Goal: Information Seeking & Learning: Learn about a topic

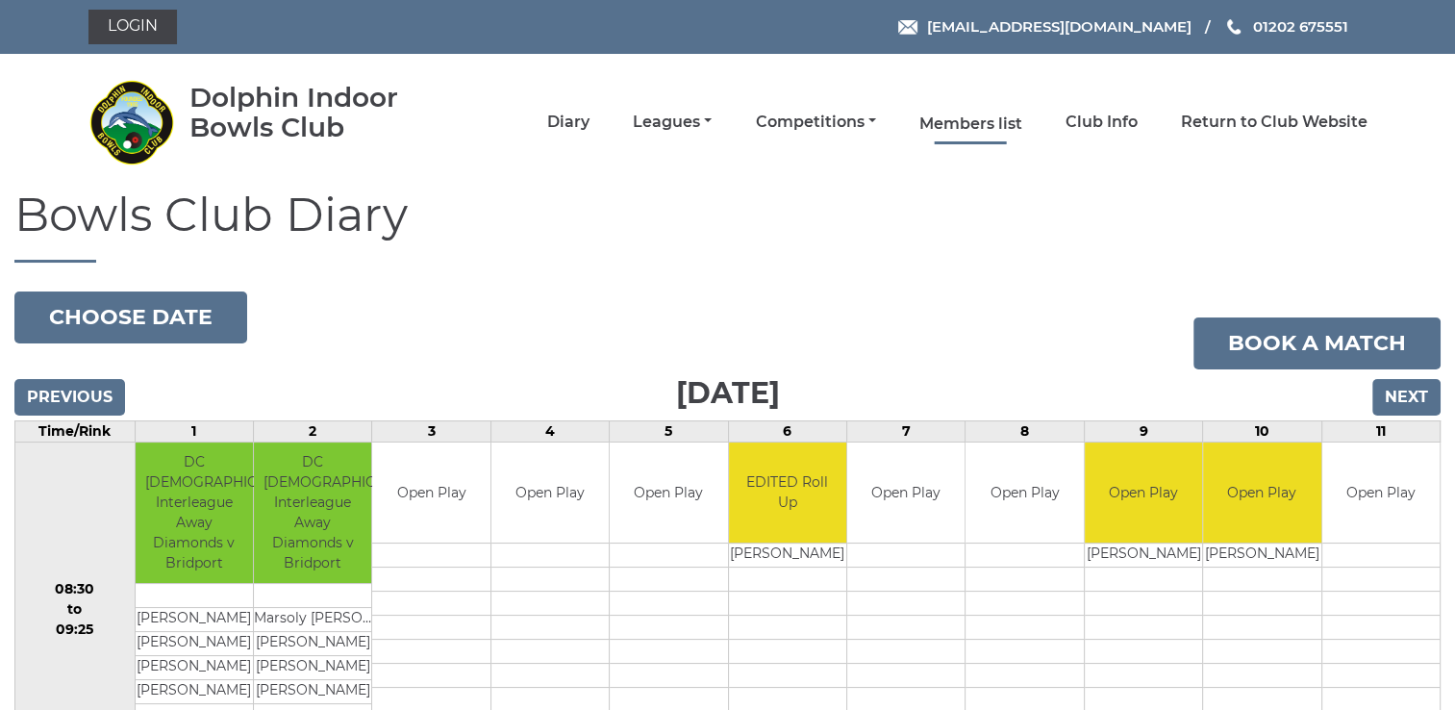
click at [975, 120] on link "Members list" at bounding box center [971, 124] width 103 height 21
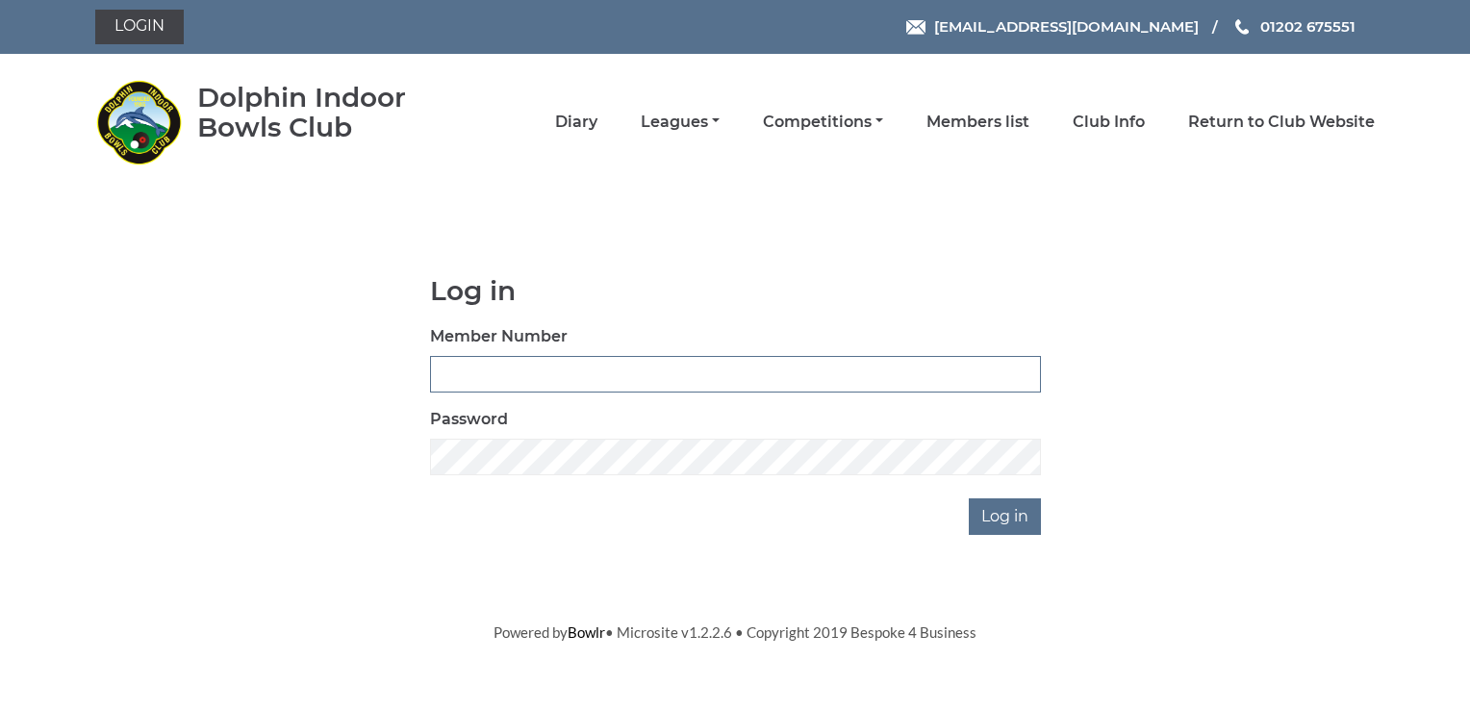
click at [475, 364] on input "Member Number" at bounding box center [735, 374] width 611 height 37
type input "1799"
click at [1005, 517] on input "Log in" at bounding box center [1005, 516] width 72 height 37
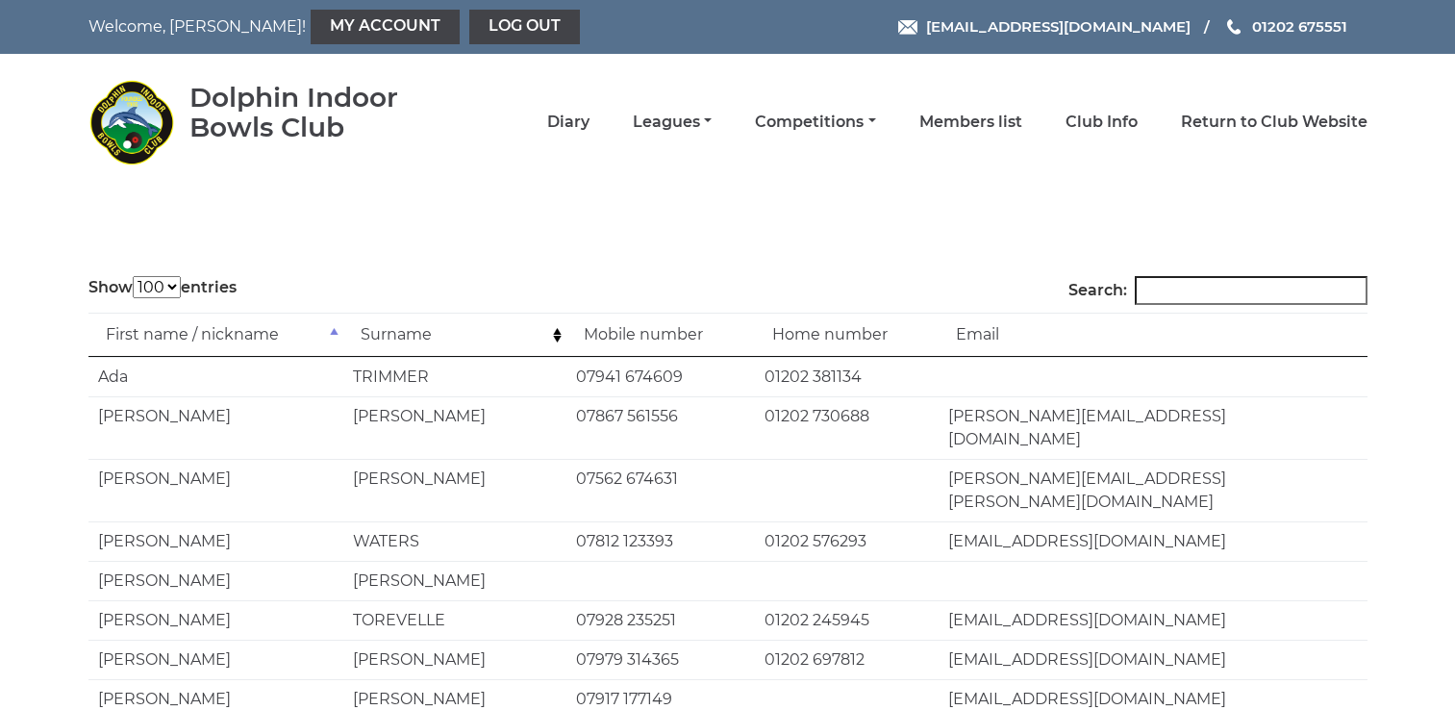
select select "100"
click at [1172, 283] on input "Search:" at bounding box center [1251, 290] width 233 height 29
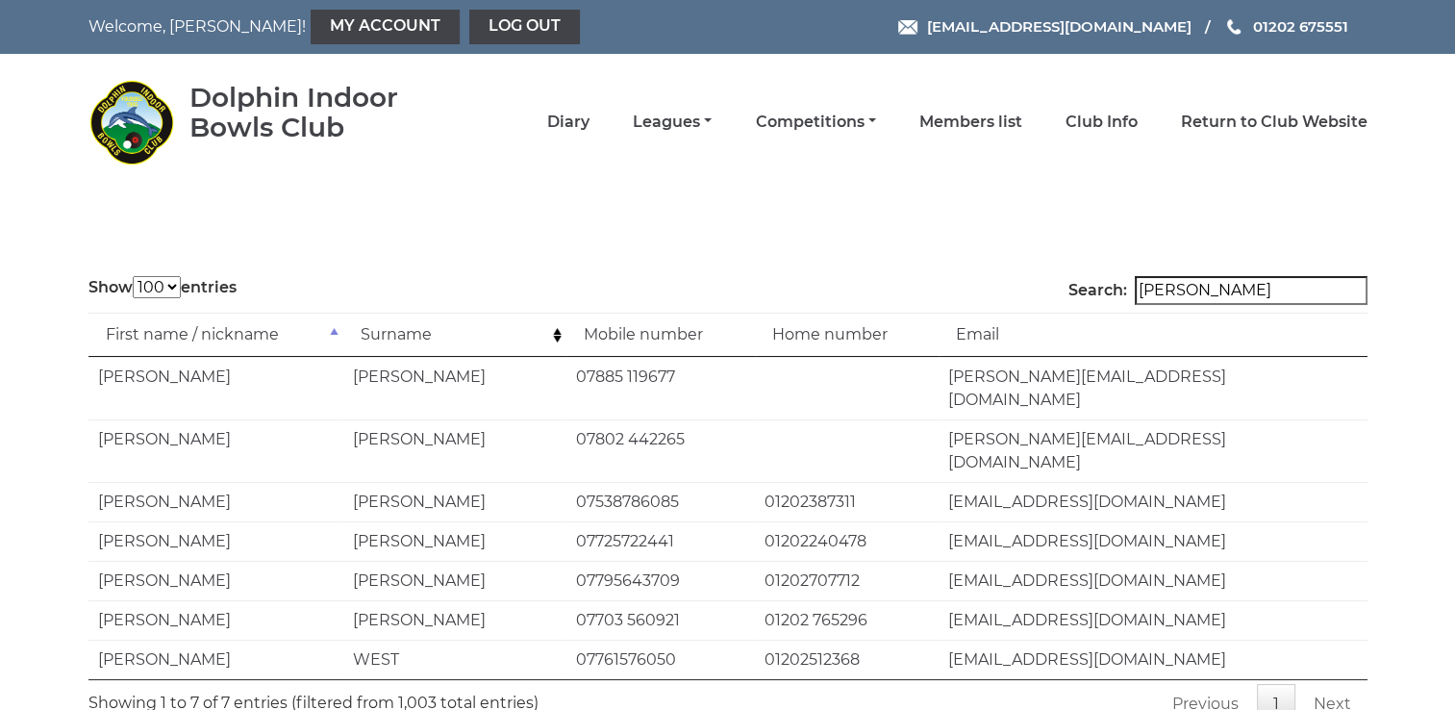
click at [1334, 684] on link "Next" at bounding box center [1333, 704] width 70 height 40
click at [1329, 684] on link "Next" at bounding box center [1333, 704] width 70 height 40
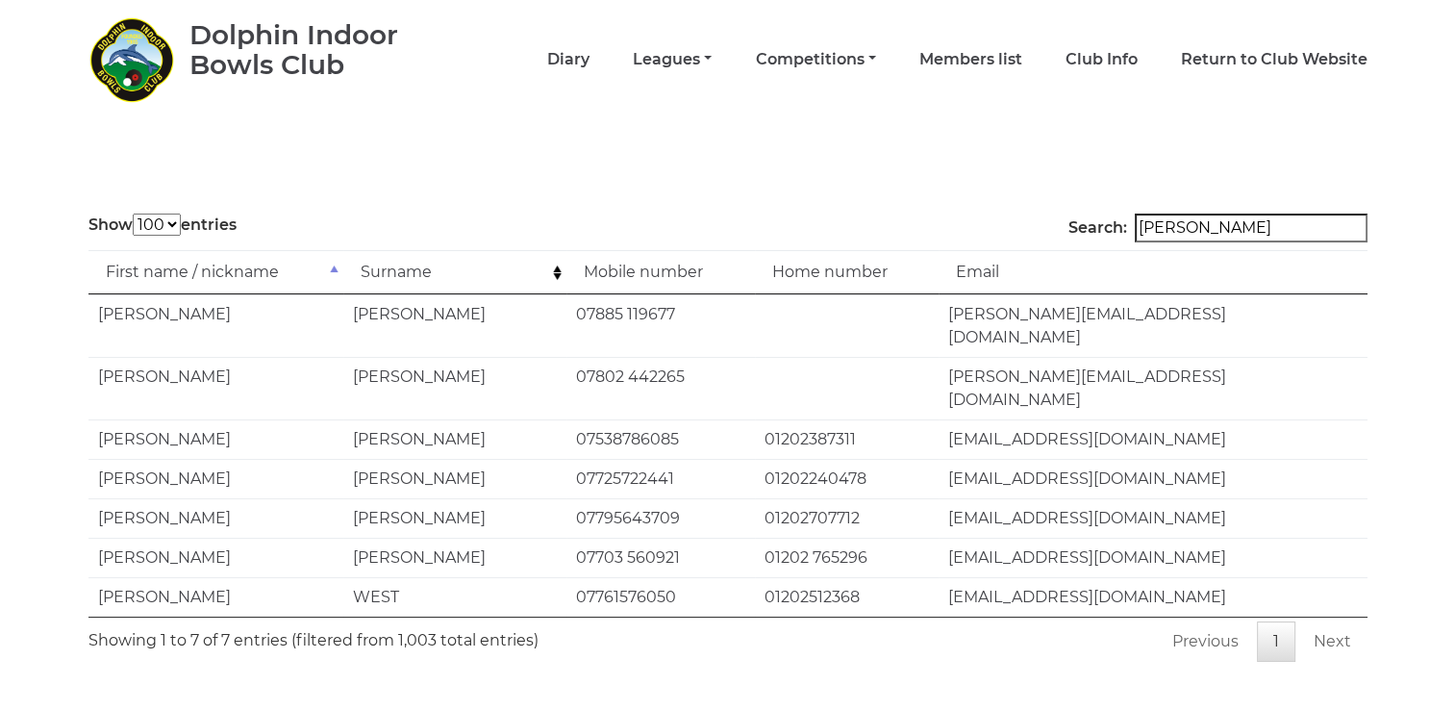
scroll to position [73, 0]
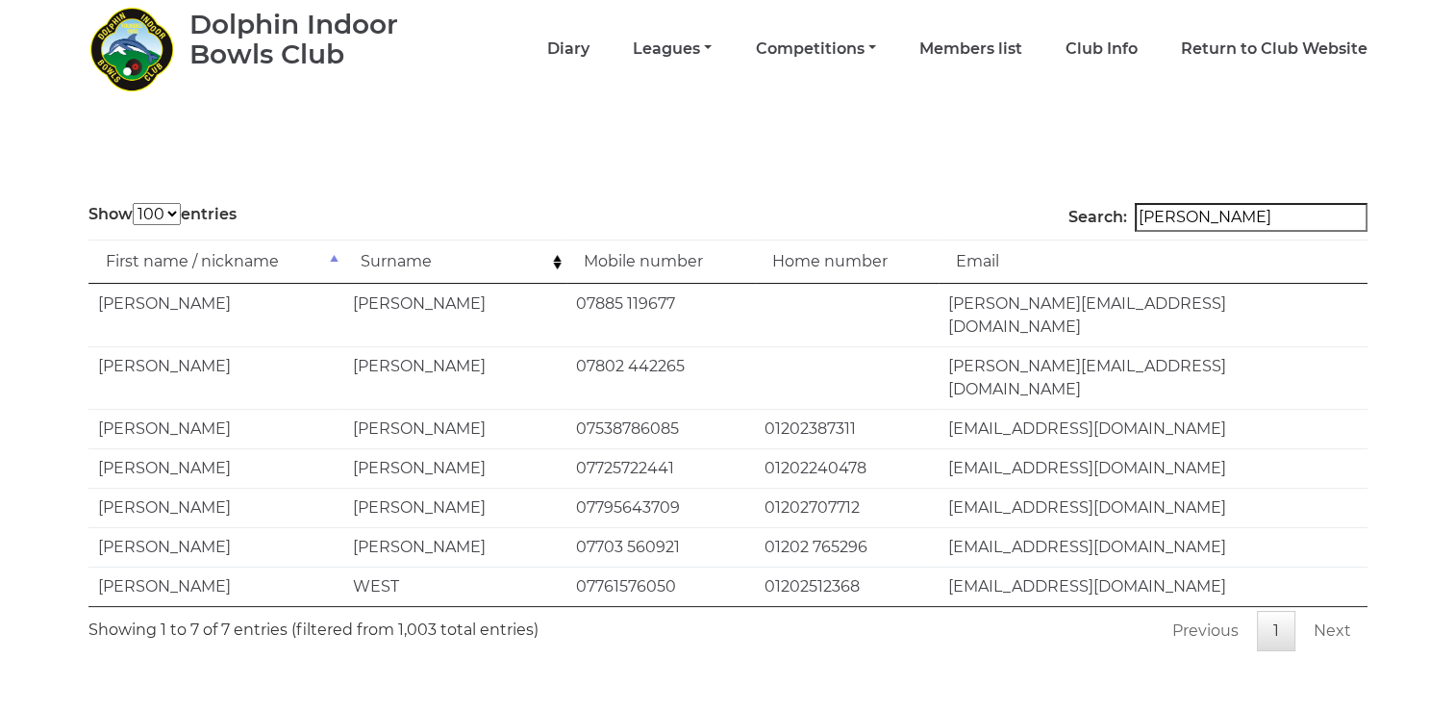
click at [496, 300] on td "RICHARDS" at bounding box center [454, 315] width 223 height 63
click at [1224, 217] on input "richard" at bounding box center [1251, 217] width 233 height 29
type input "r"
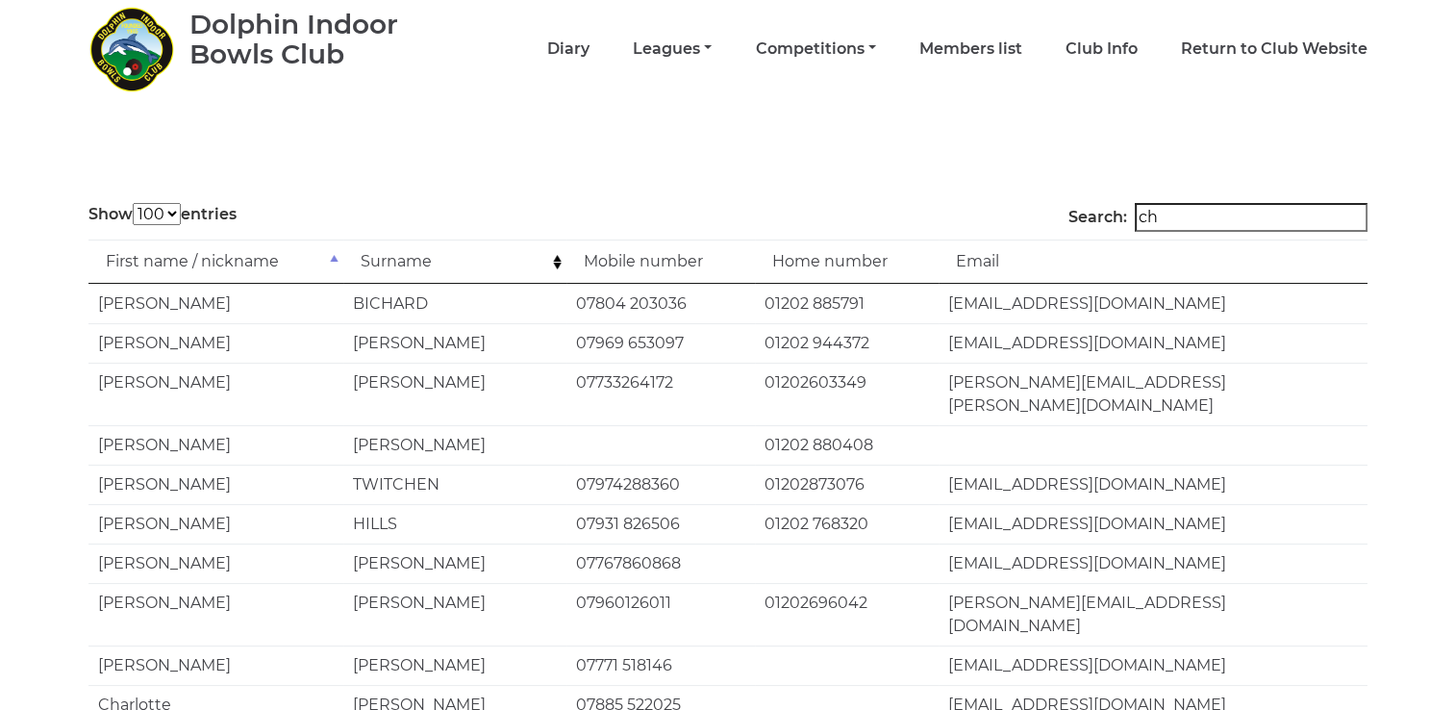
type input "c"
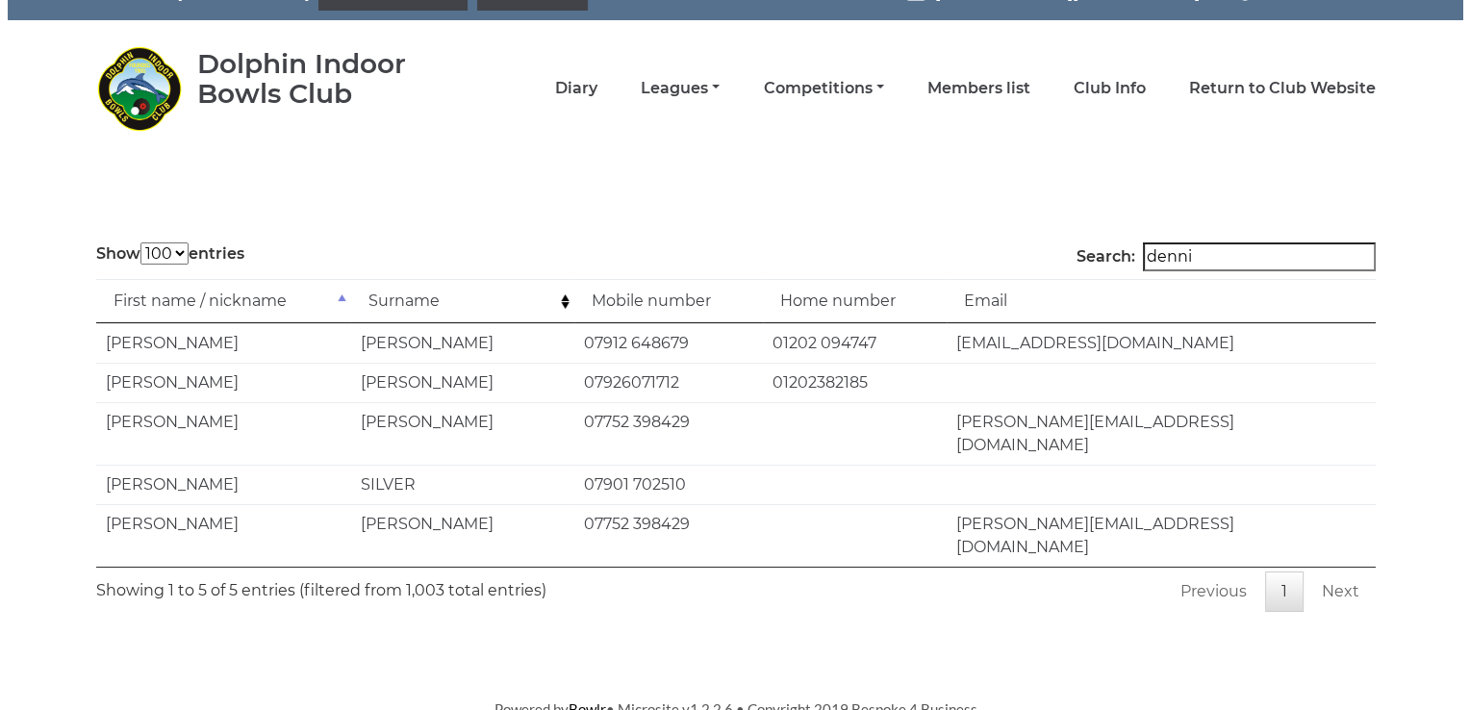
scroll to position [0, 0]
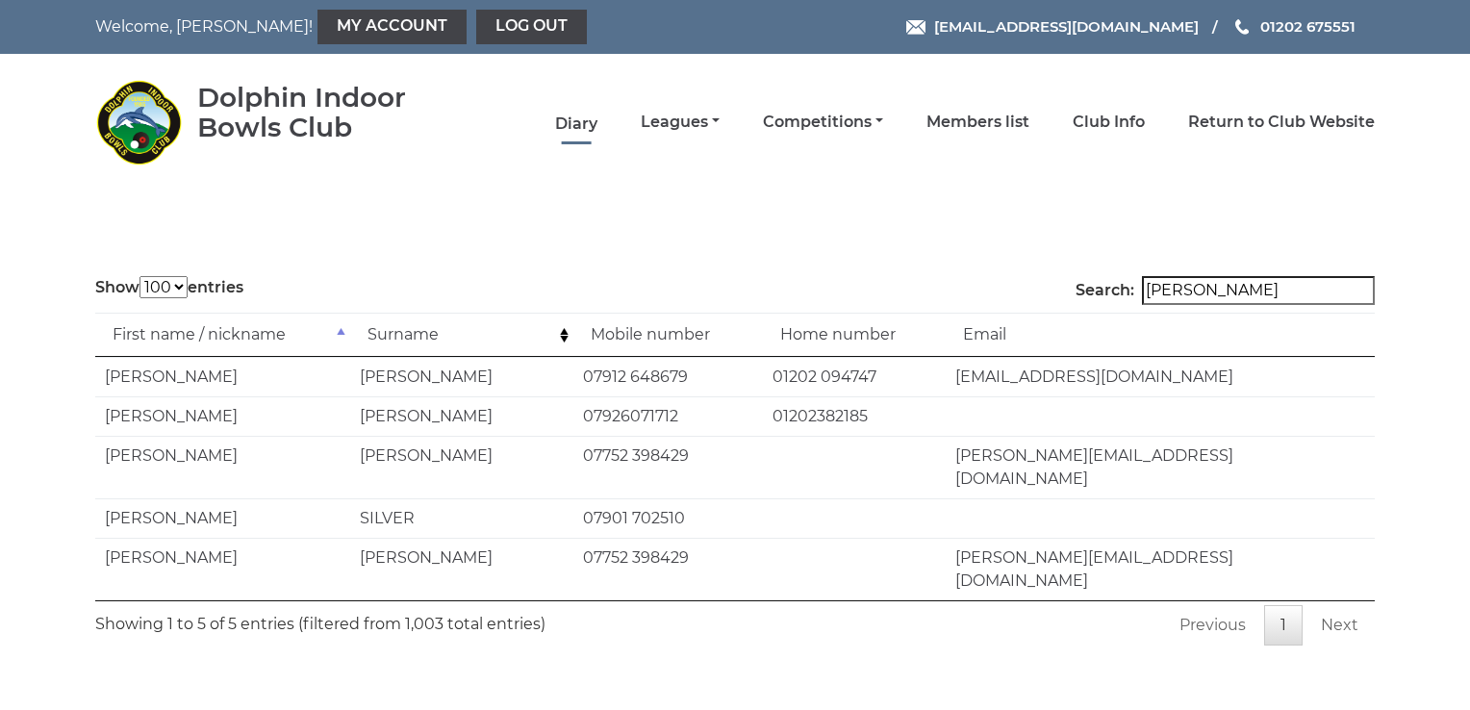
type input "dennis"
click at [573, 122] on link "Diary" at bounding box center [576, 124] width 42 height 21
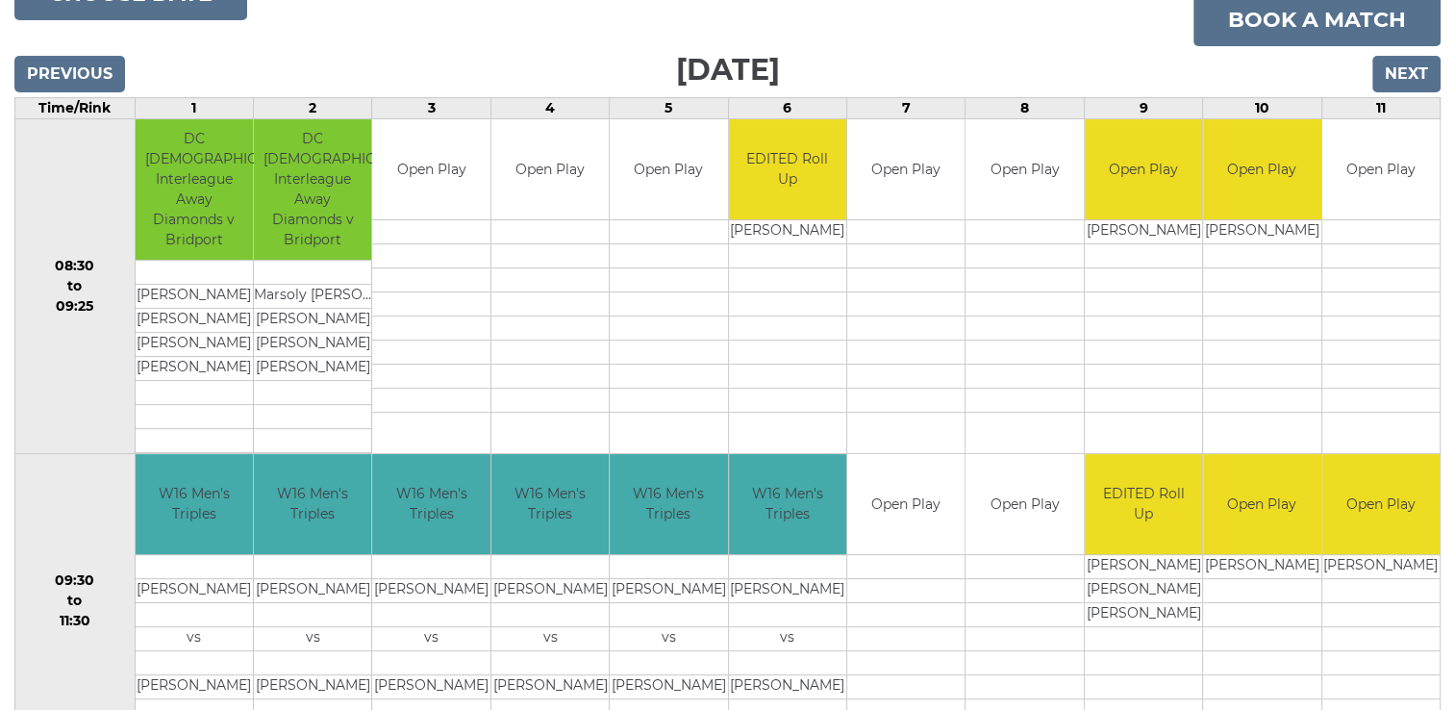
scroll to position [285, 0]
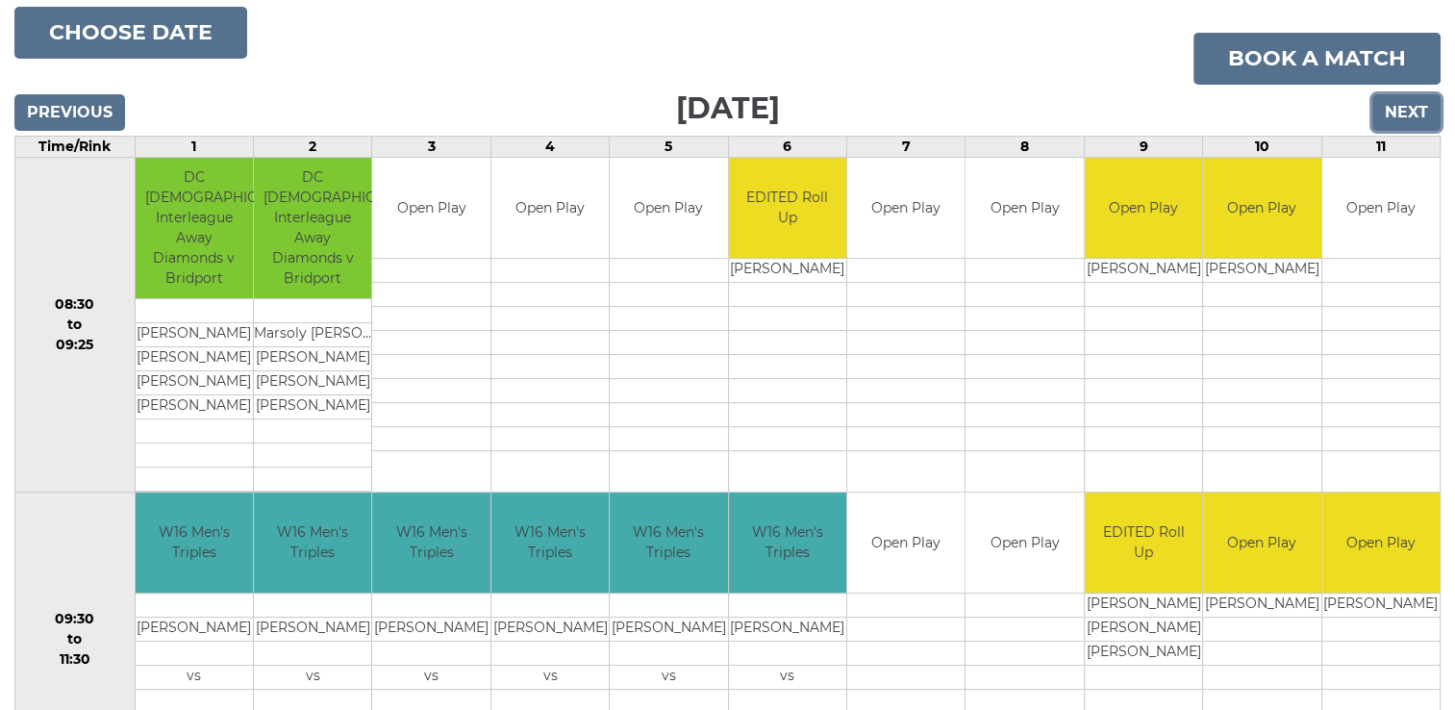
click at [1408, 109] on input "Next" at bounding box center [1407, 112] width 68 height 37
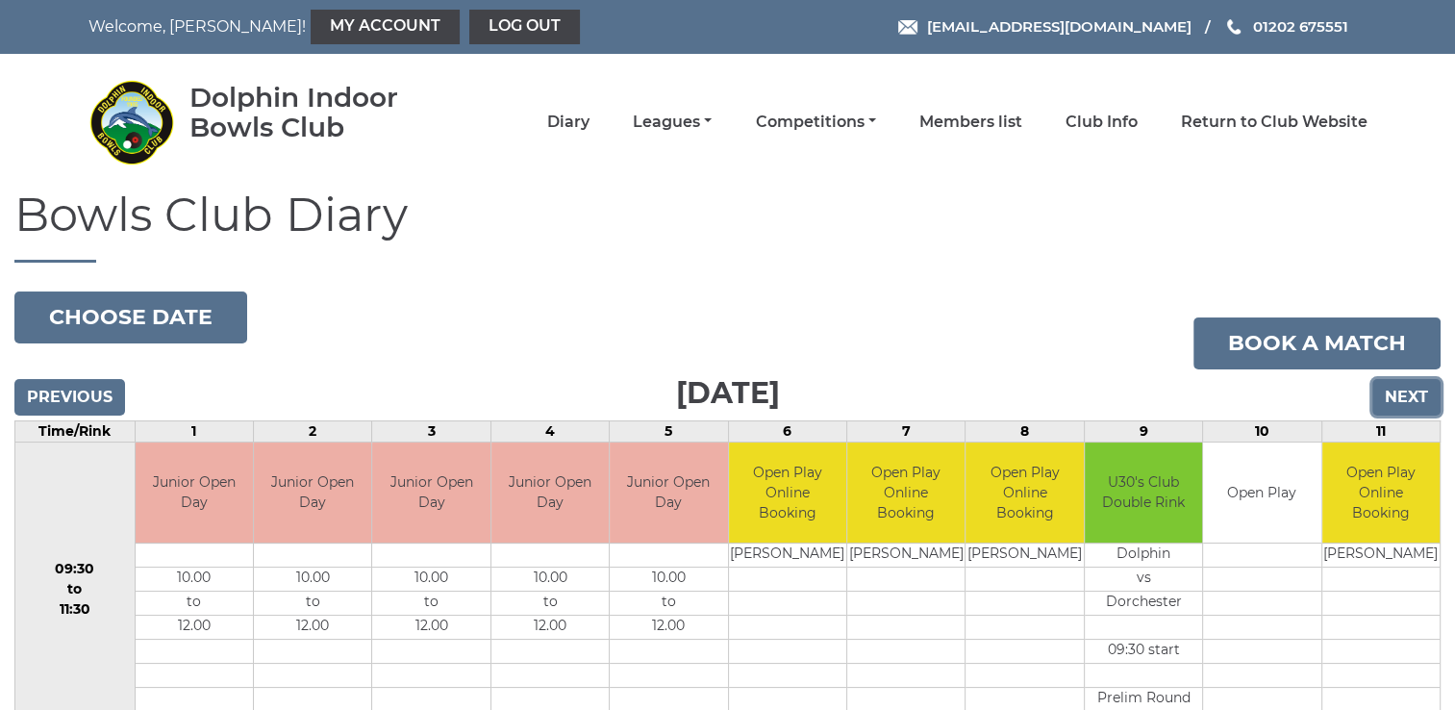
click at [1404, 396] on input "Next" at bounding box center [1407, 397] width 68 height 37
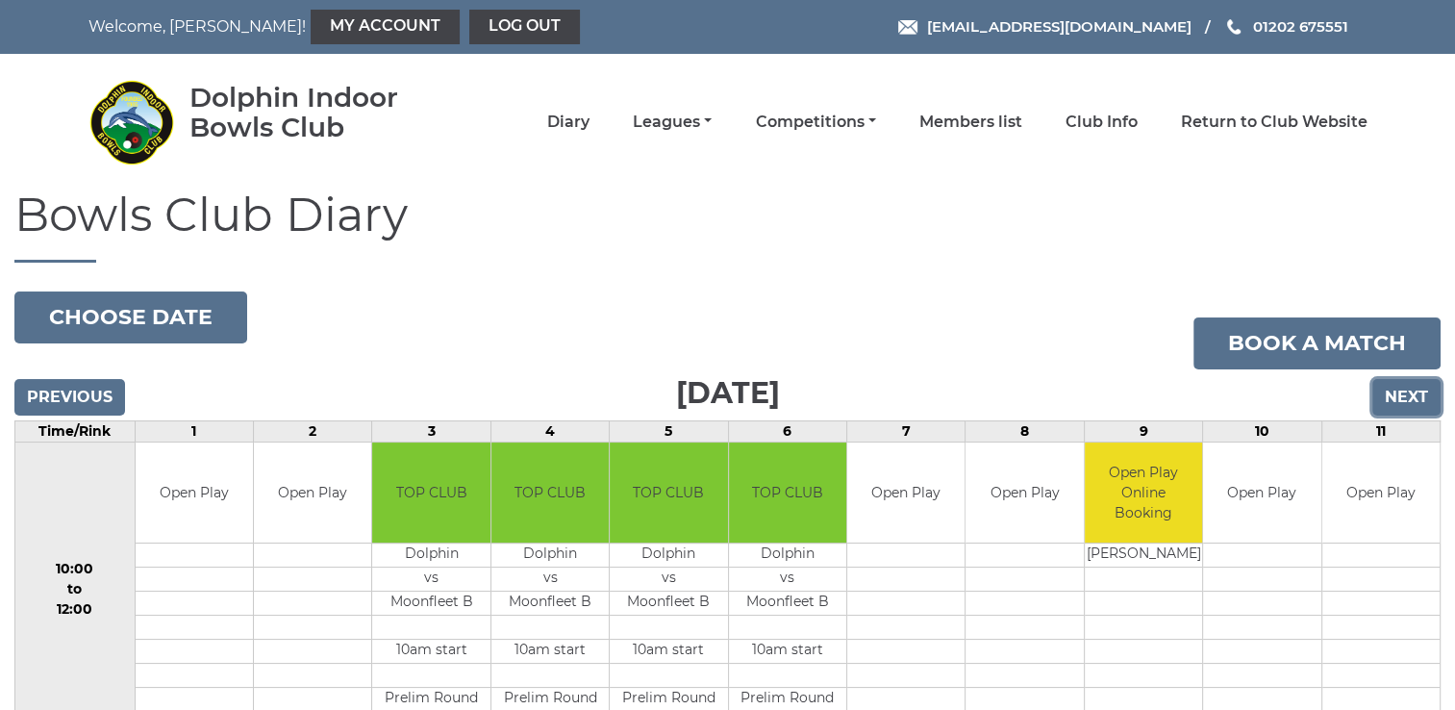
click at [1404, 396] on input "Next" at bounding box center [1407, 397] width 68 height 37
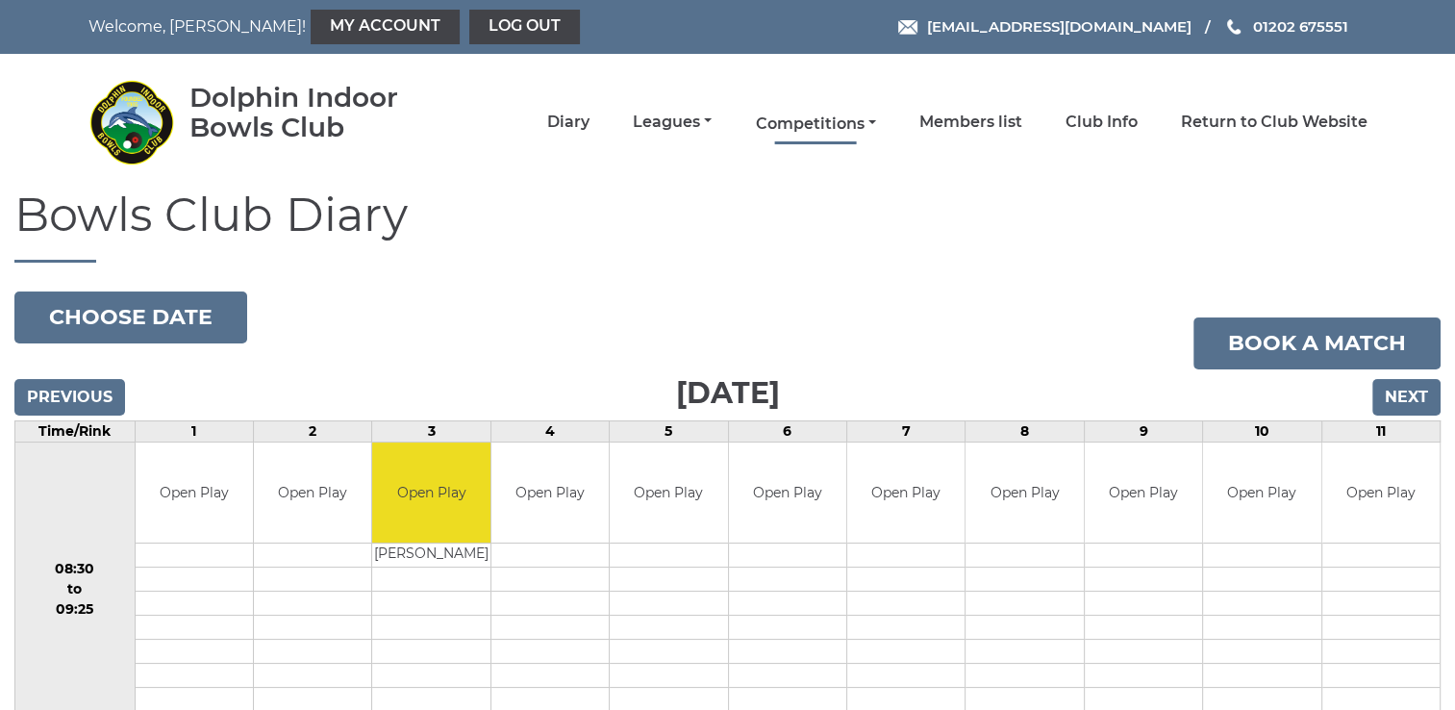
click at [793, 124] on link "Competitions" at bounding box center [815, 124] width 120 height 21
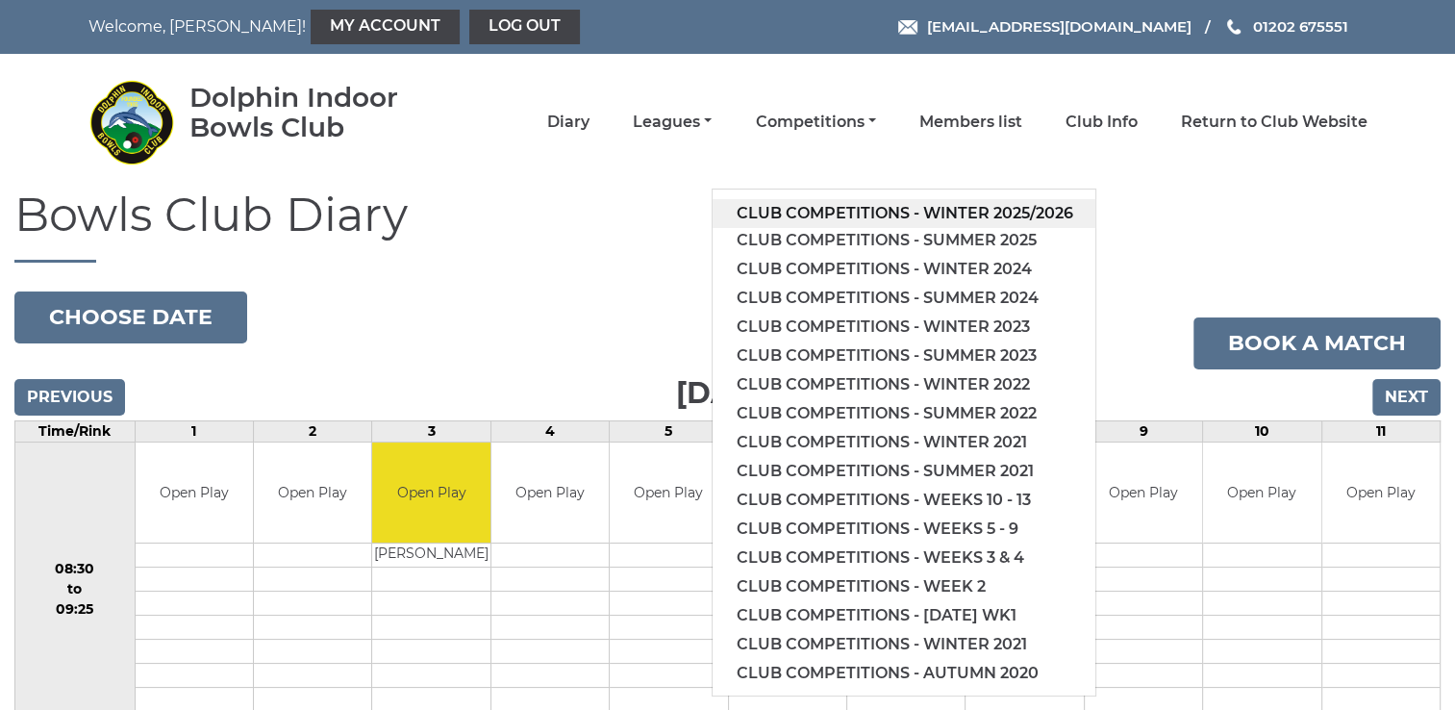
click at [816, 206] on link "Club competitions - Winter 2025/2026" at bounding box center [904, 213] width 383 height 29
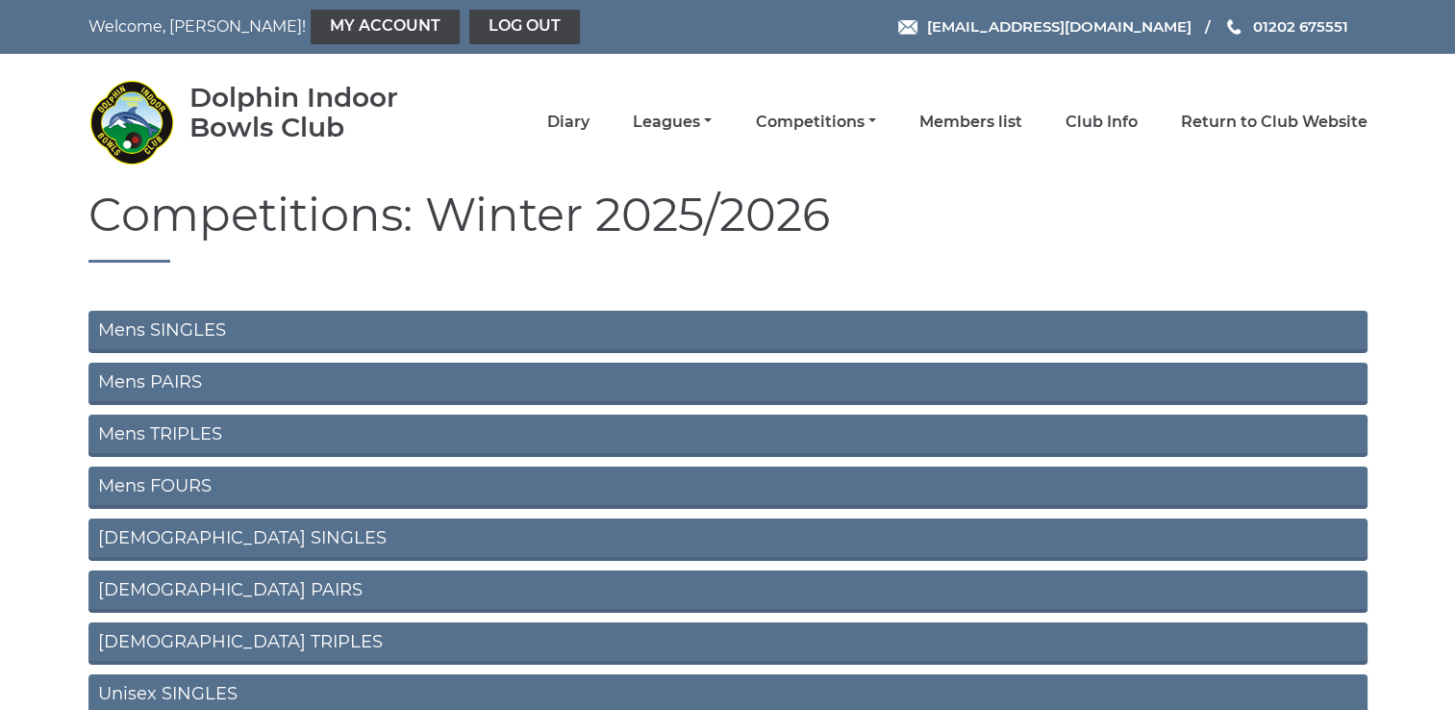
click at [190, 329] on link "Mens SINGLES" at bounding box center [727, 332] width 1279 height 42
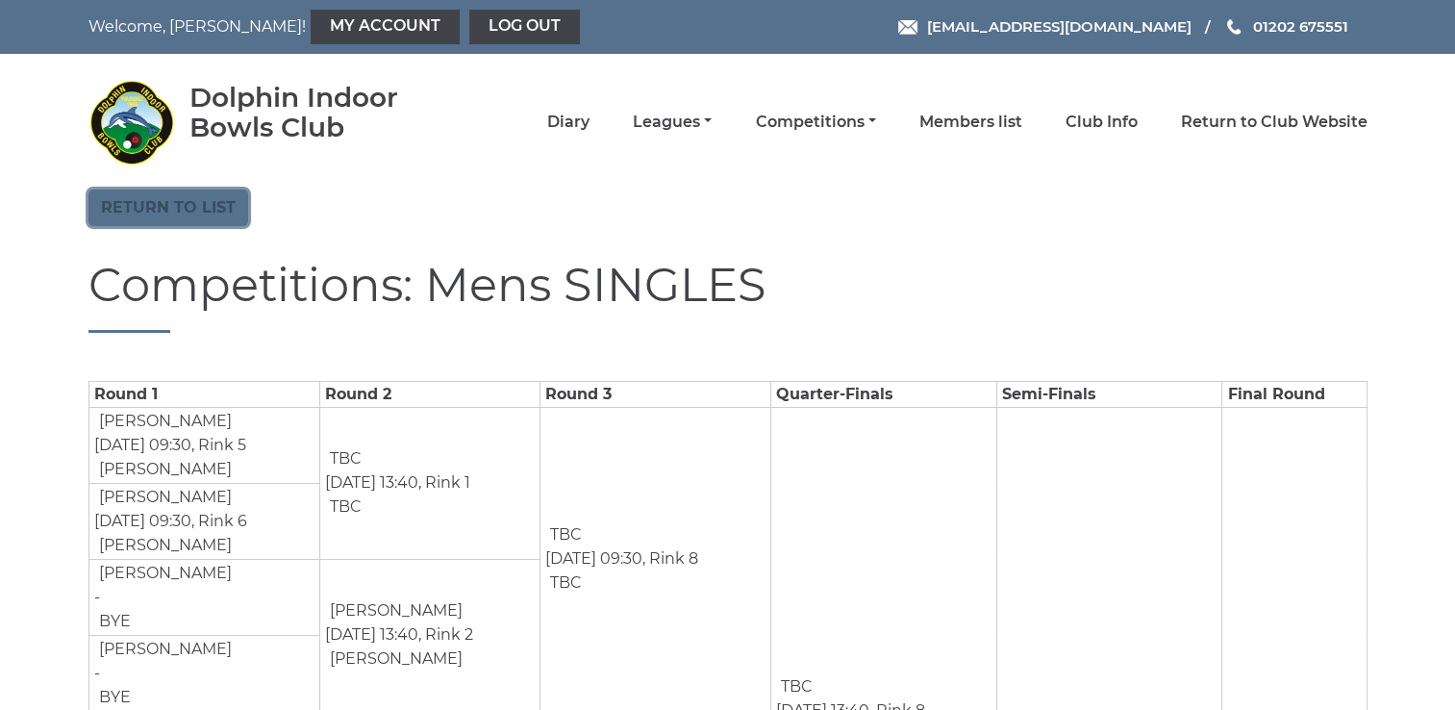
click at [151, 202] on link "Return to list" at bounding box center [168, 208] width 160 height 37
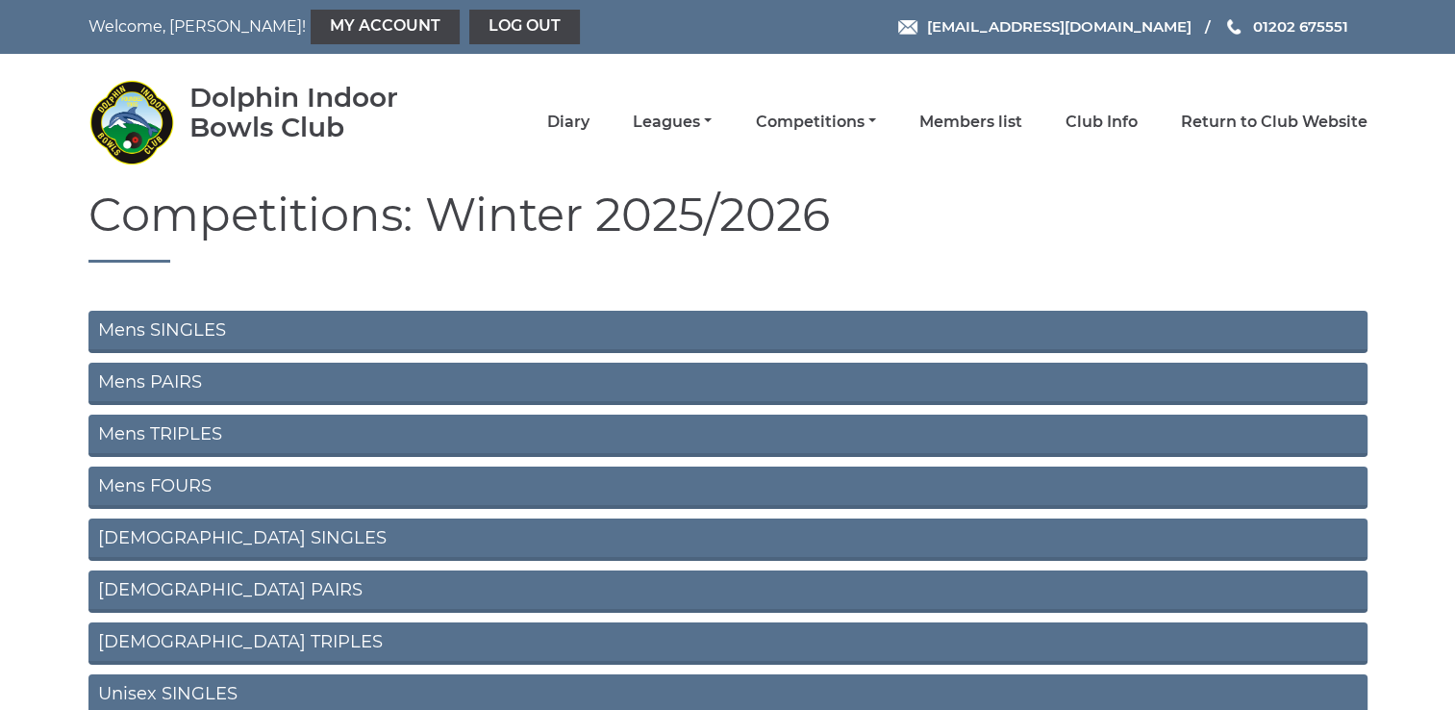
click at [162, 379] on link "Mens PAIRS" at bounding box center [727, 384] width 1279 height 42
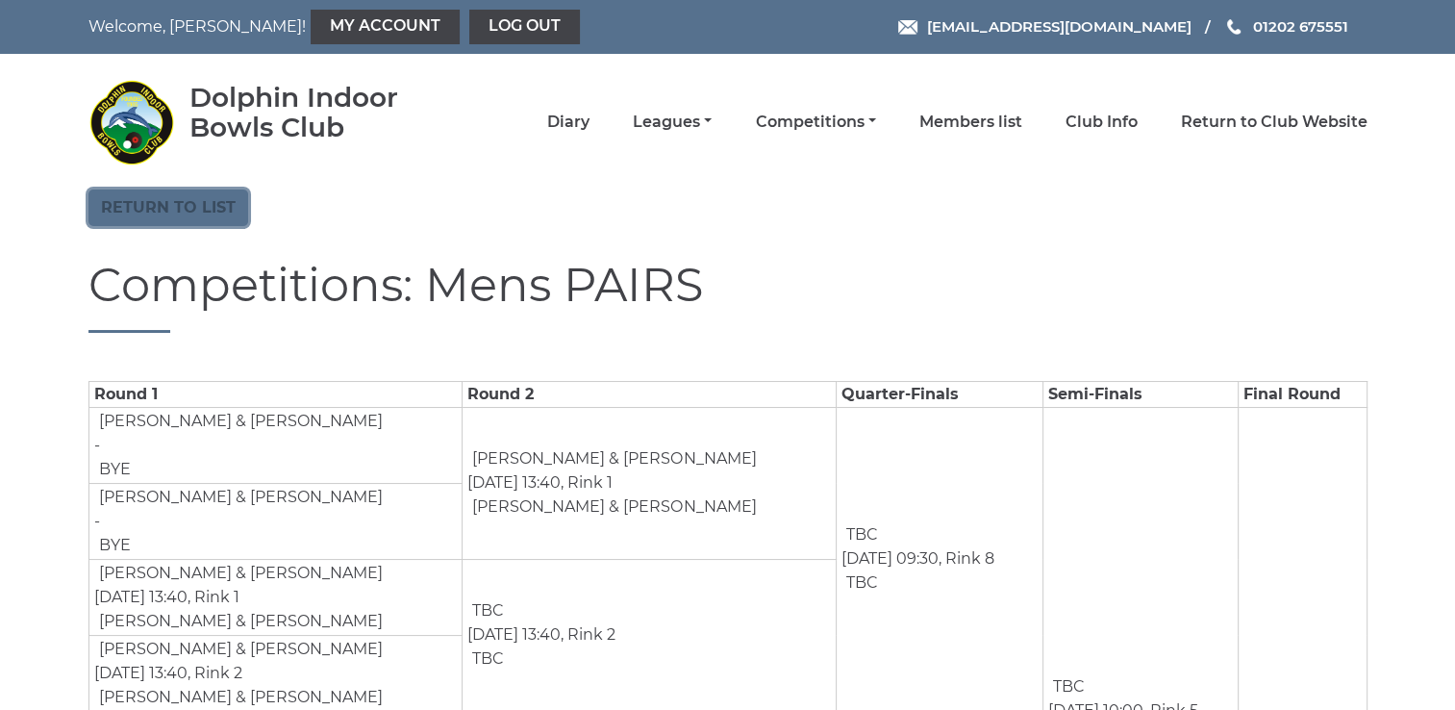
click at [150, 206] on link "Return to list" at bounding box center [168, 208] width 160 height 37
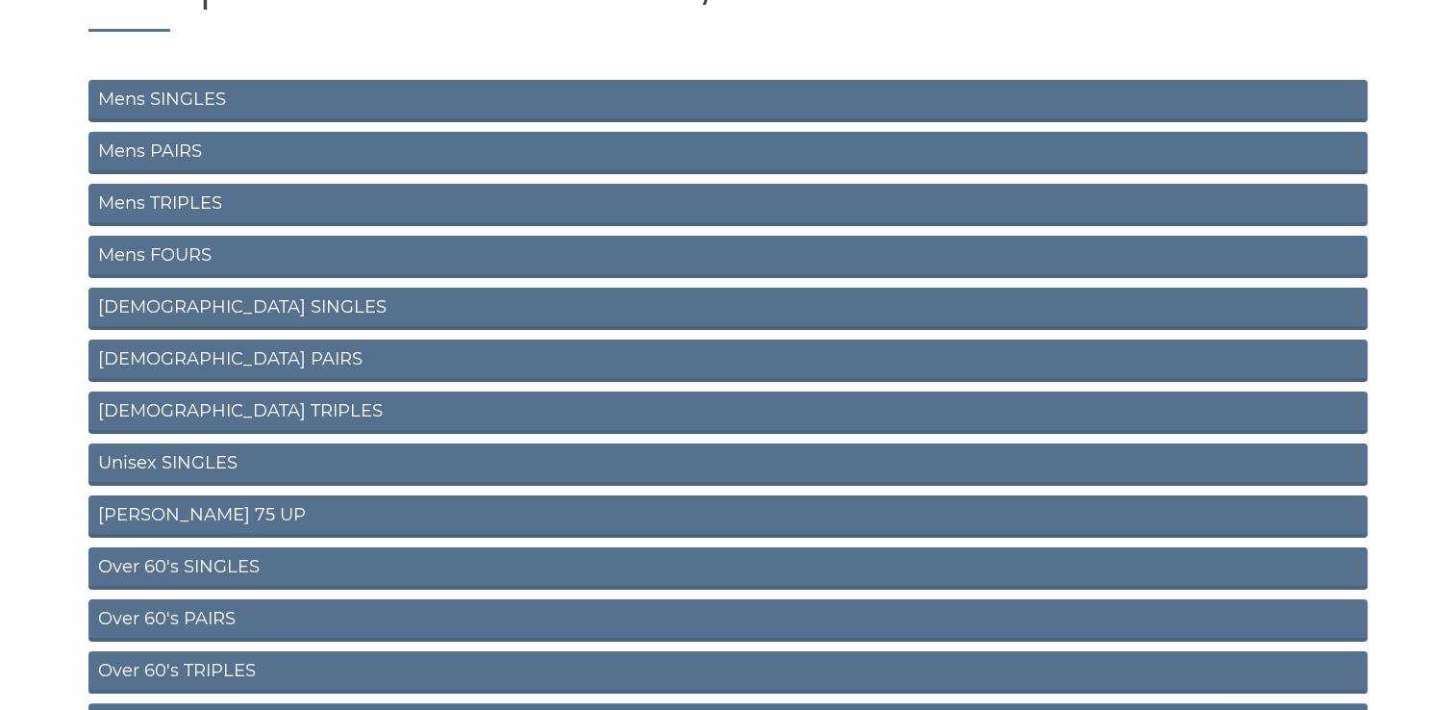
scroll to position [269, 0]
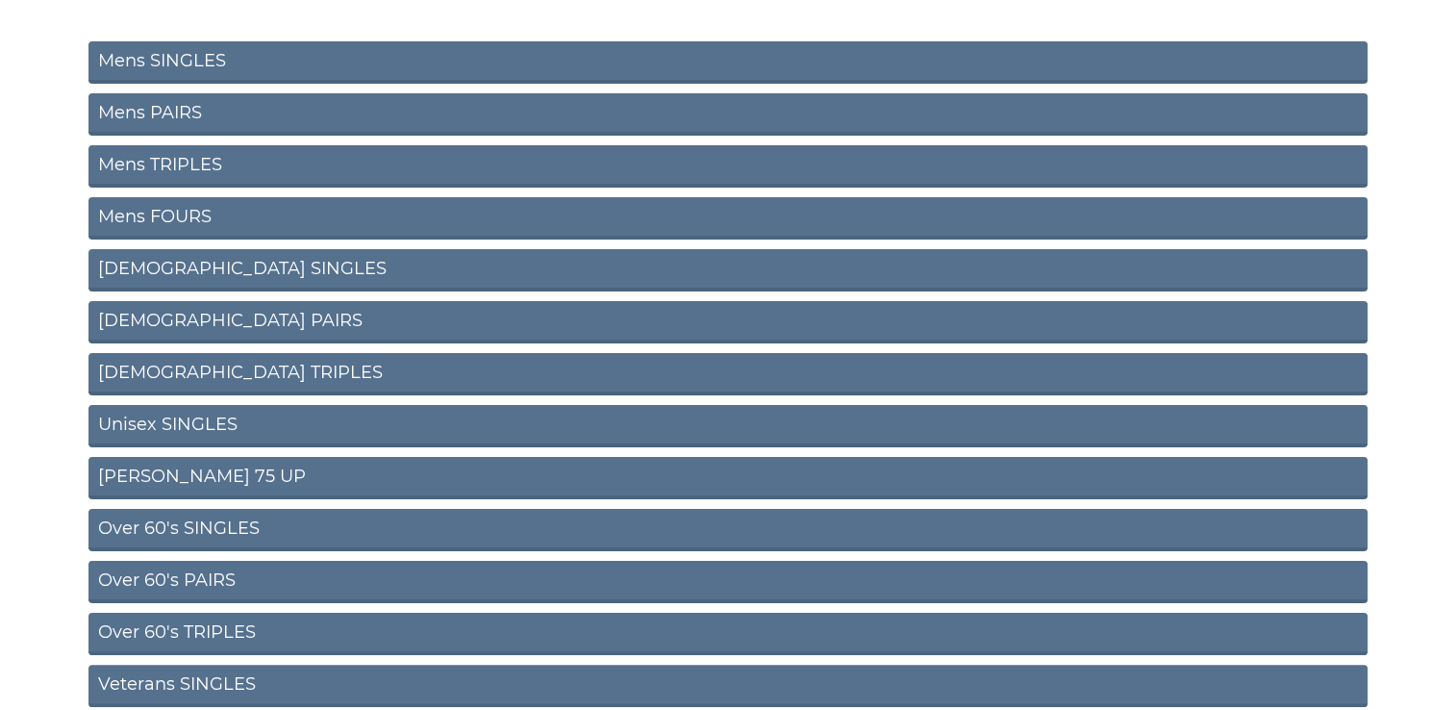
click at [201, 524] on link "Over 60's SINGLES" at bounding box center [727, 530] width 1279 height 42
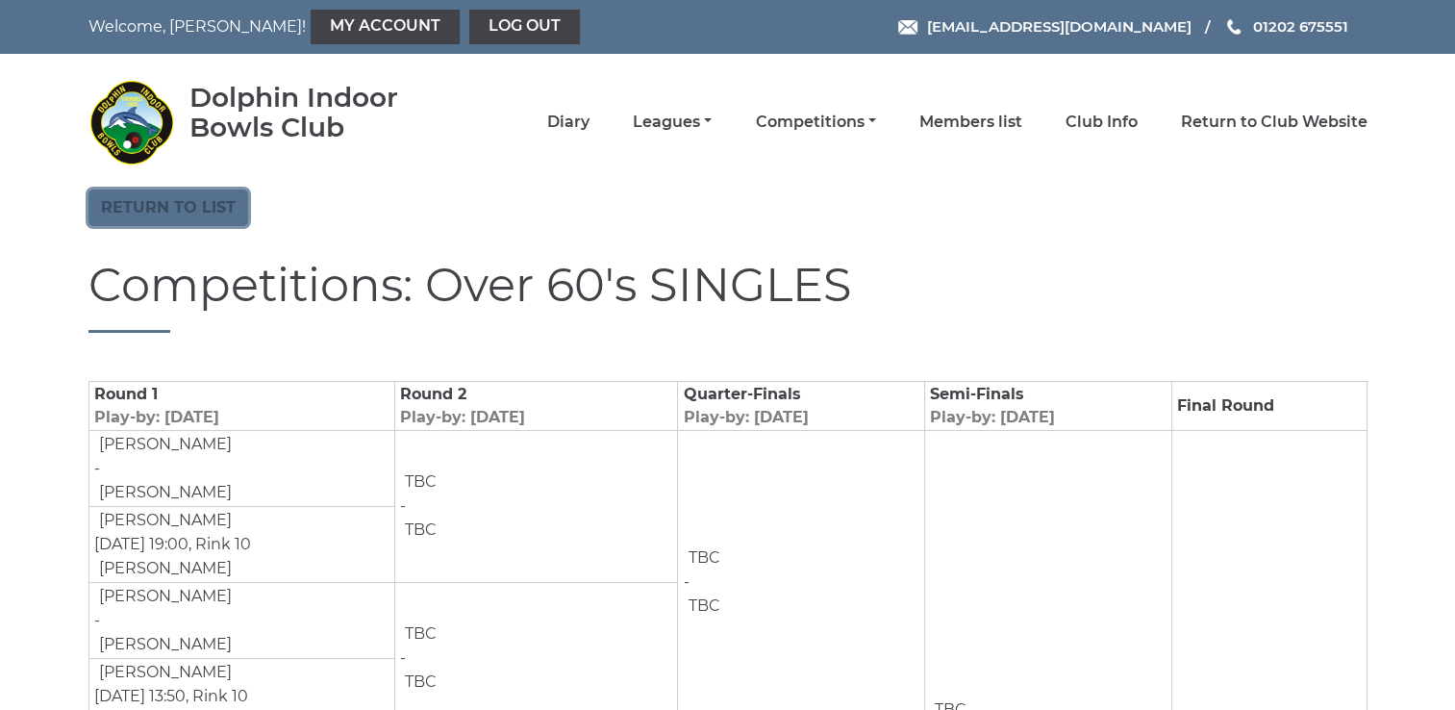
click at [173, 201] on link "Return to list" at bounding box center [168, 208] width 160 height 37
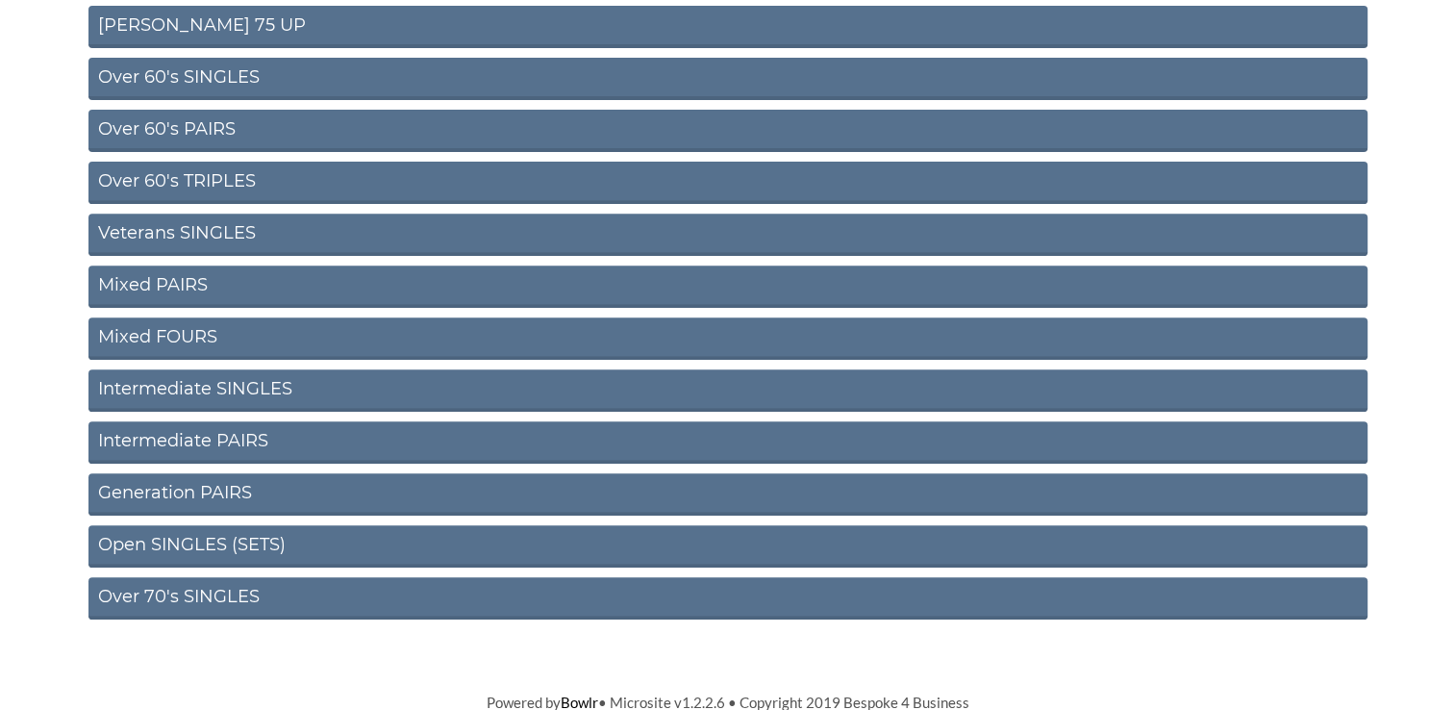
scroll to position [723, 0]
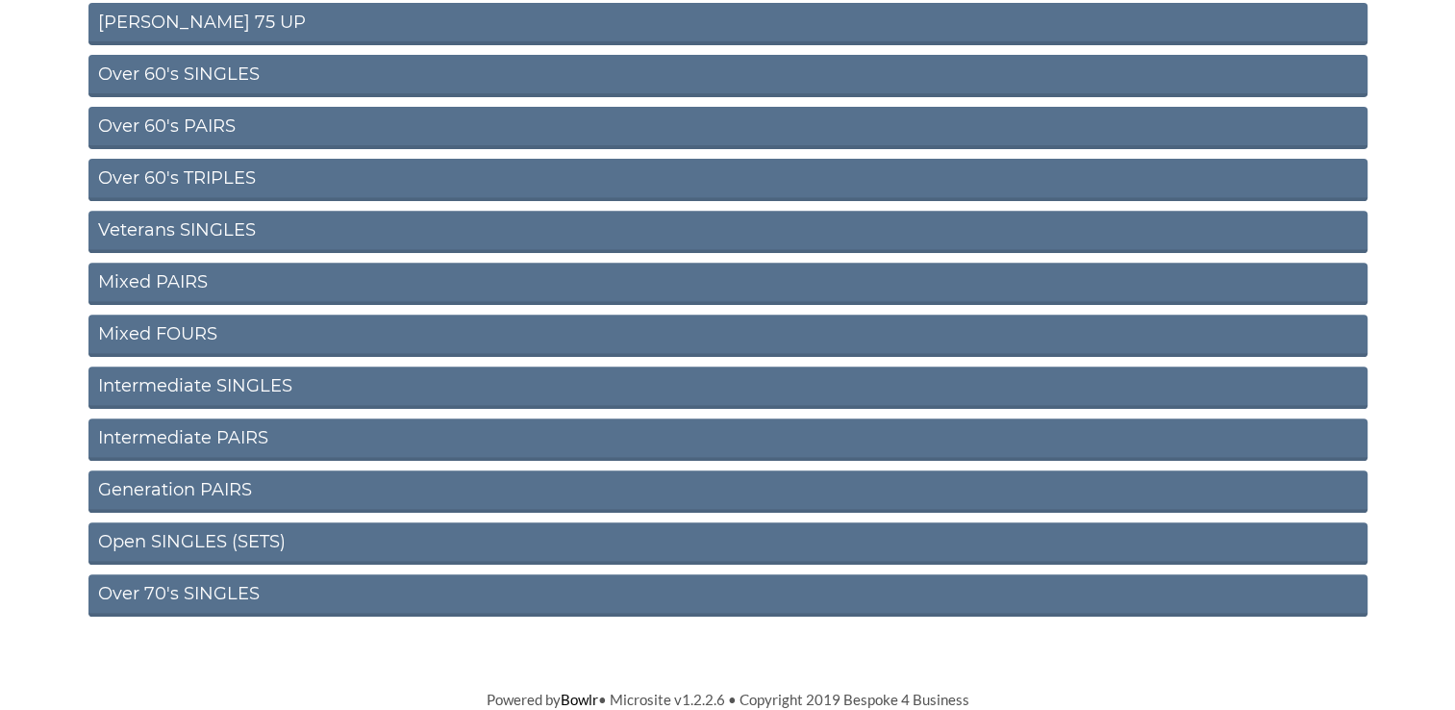
click at [151, 490] on link "Generation PAIRS" at bounding box center [727, 491] width 1279 height 42
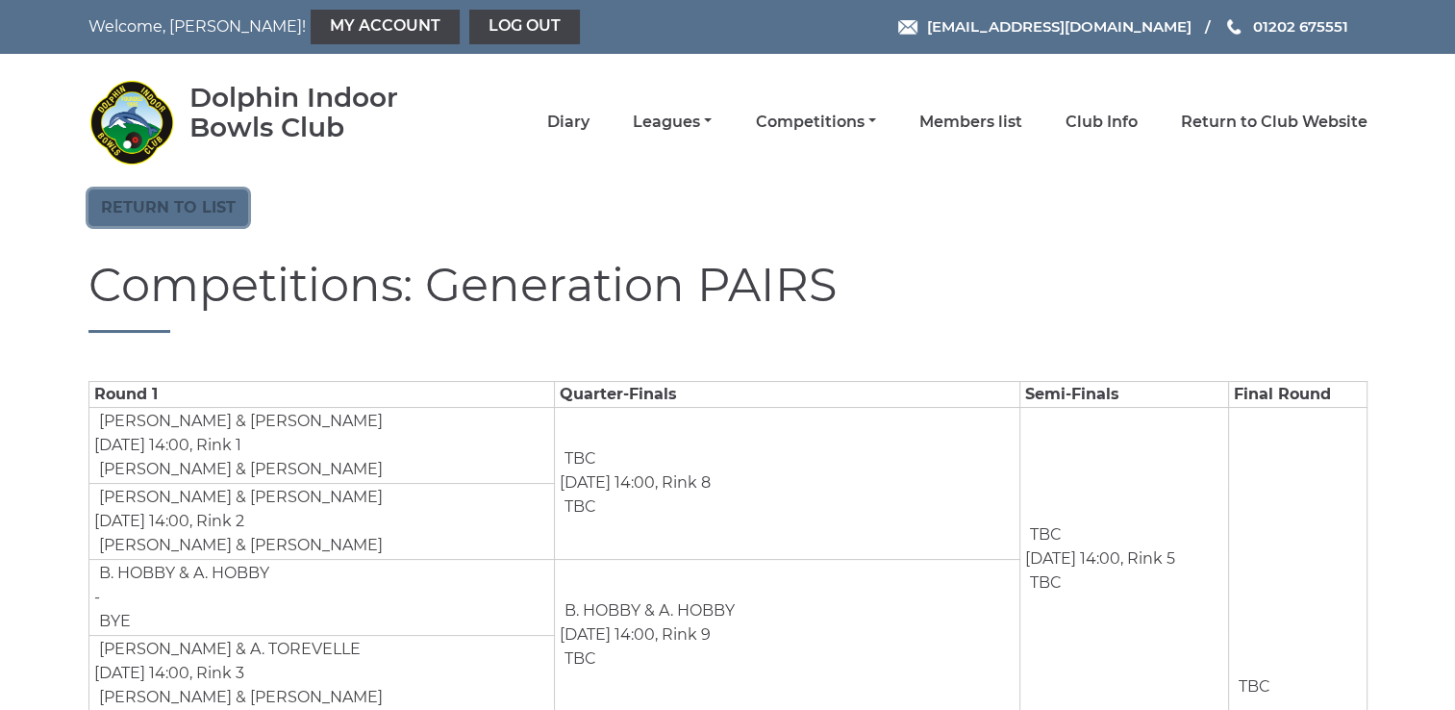
click at [176, 205] on link "Return to list" at bounding box center [168, 208] width 160 height 37
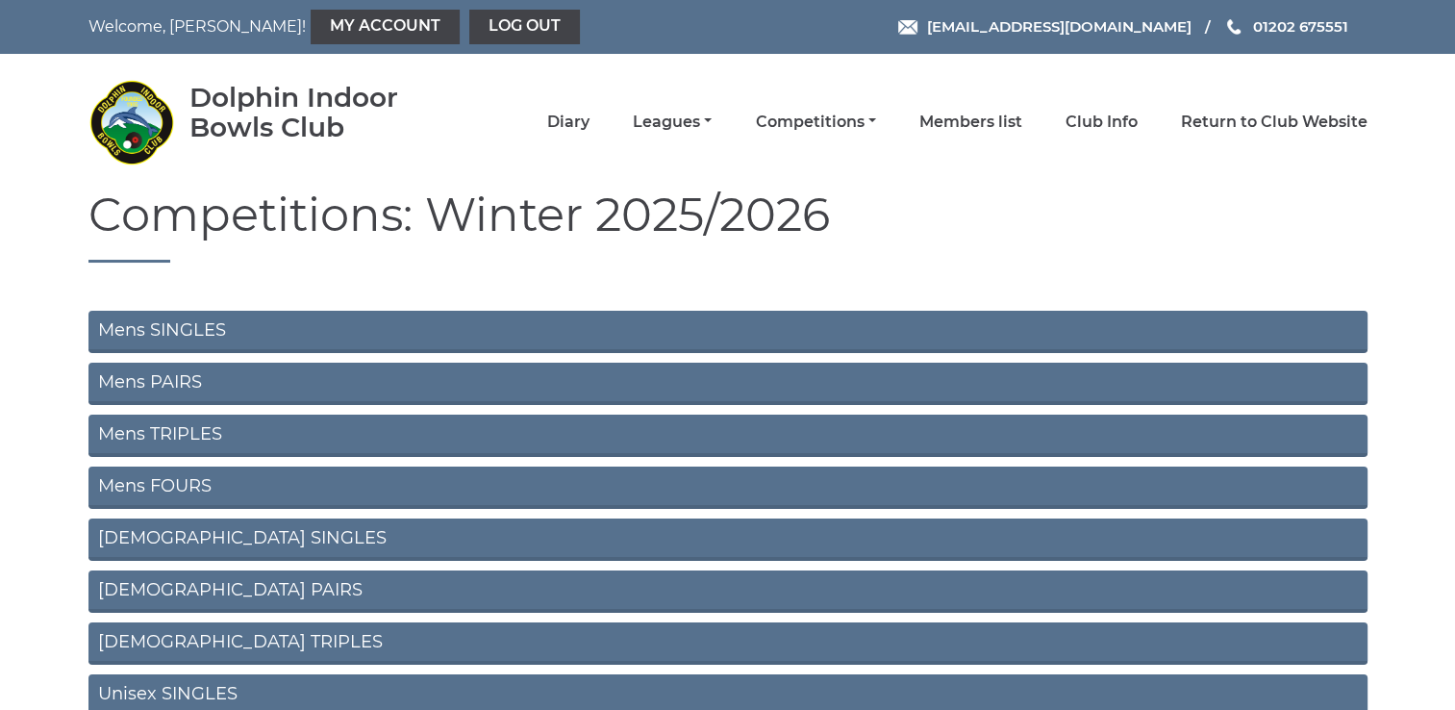
click at [169, 371] on link "Mens PAIRS" at bounding box center [727, 384] width 1279 height 42
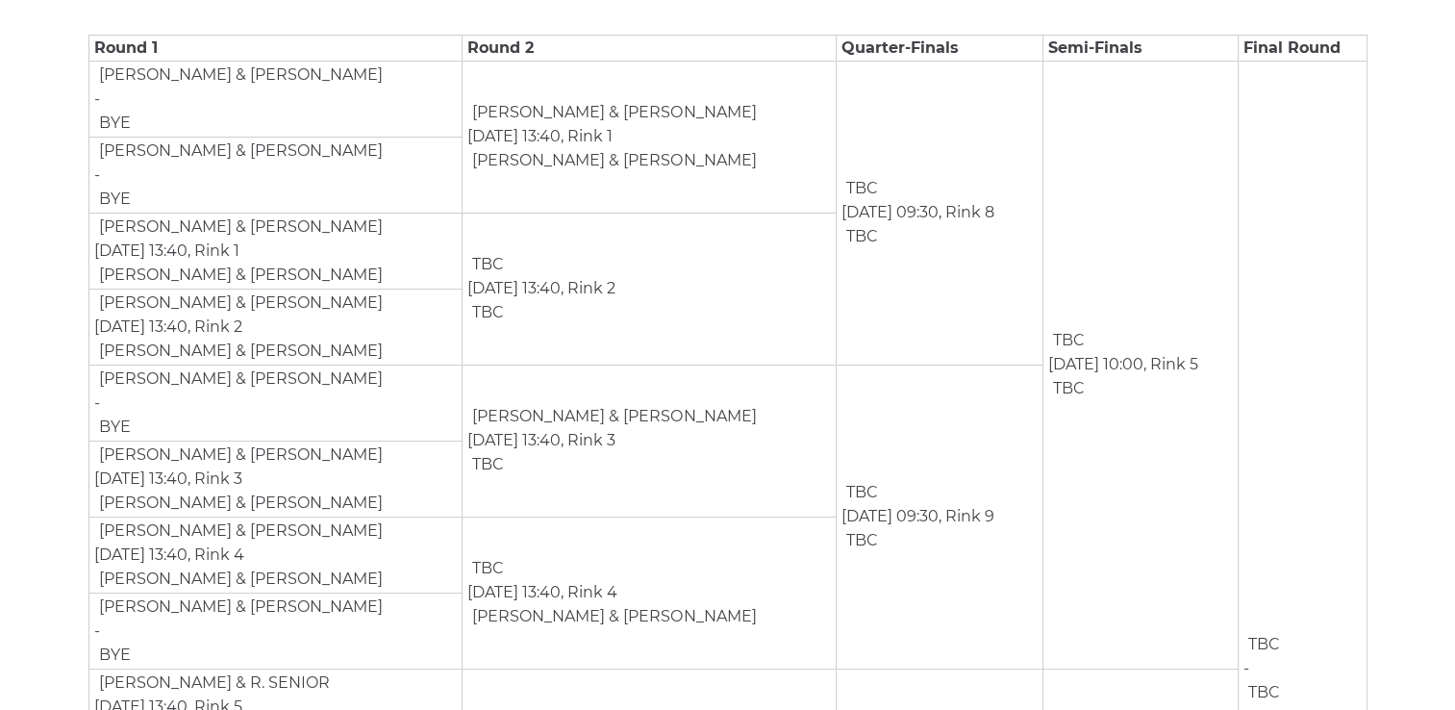
scroll to position [385, 0]
